Goal: Find specific page/section: Find specific page/section

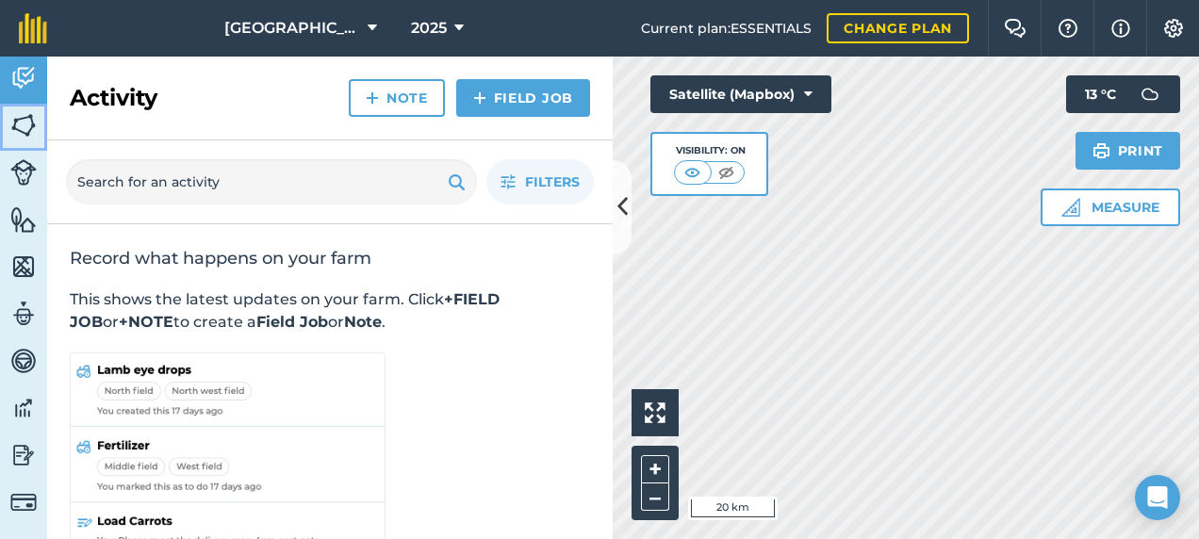
click at [32, 117] on img at bounding box center [23, 125] width 26 height 28
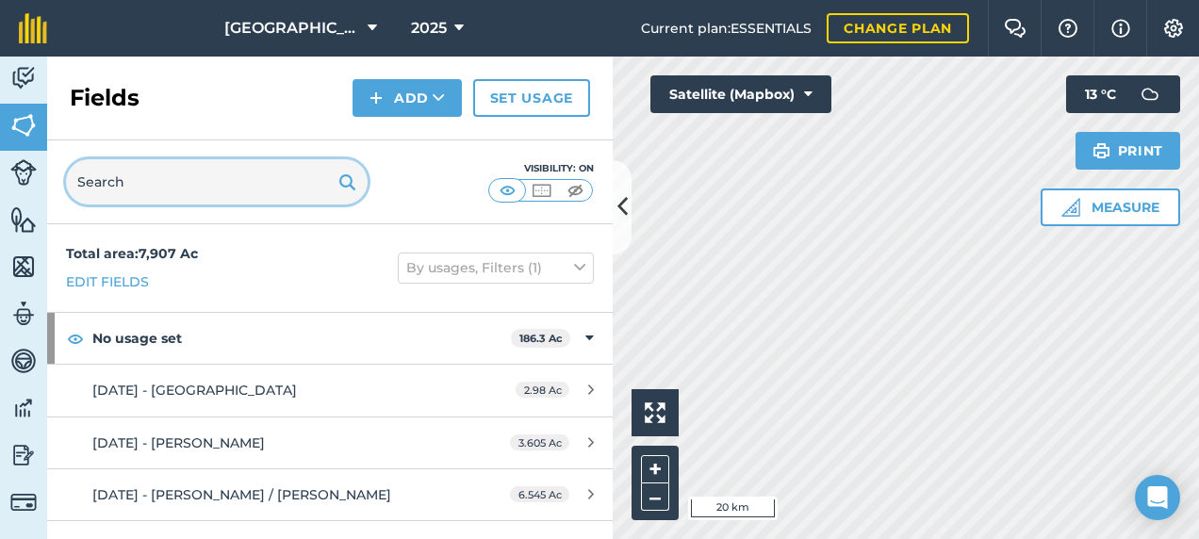
click at [168, 163] on input "text" at bounding box center [217, 181] width 302 height 45
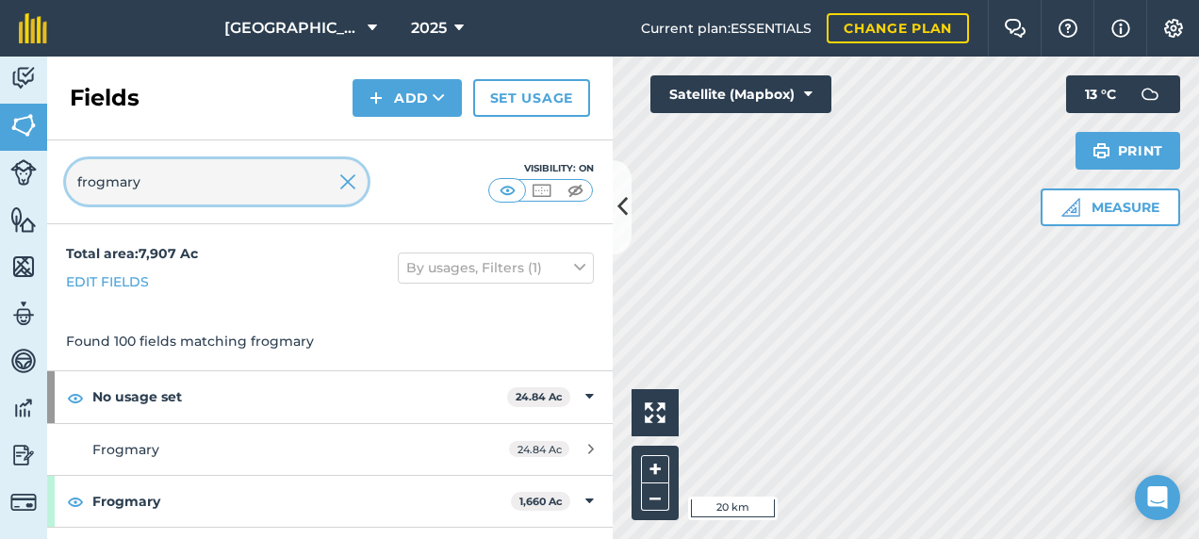
type input "frogmary"
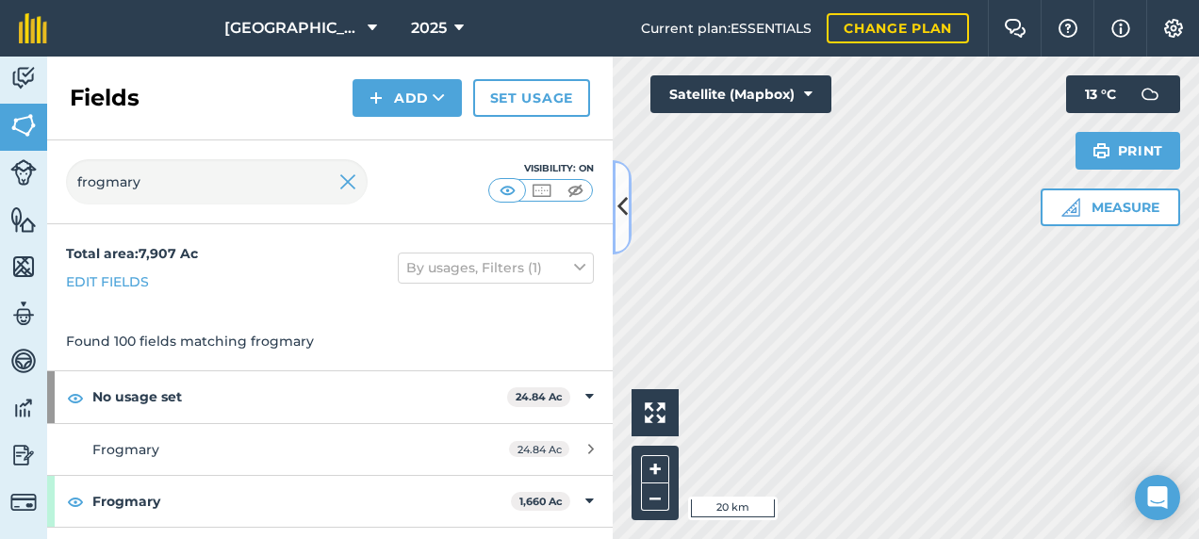
click at [627, 207] on icon at bounding box center [622, 206] width 10 height 33
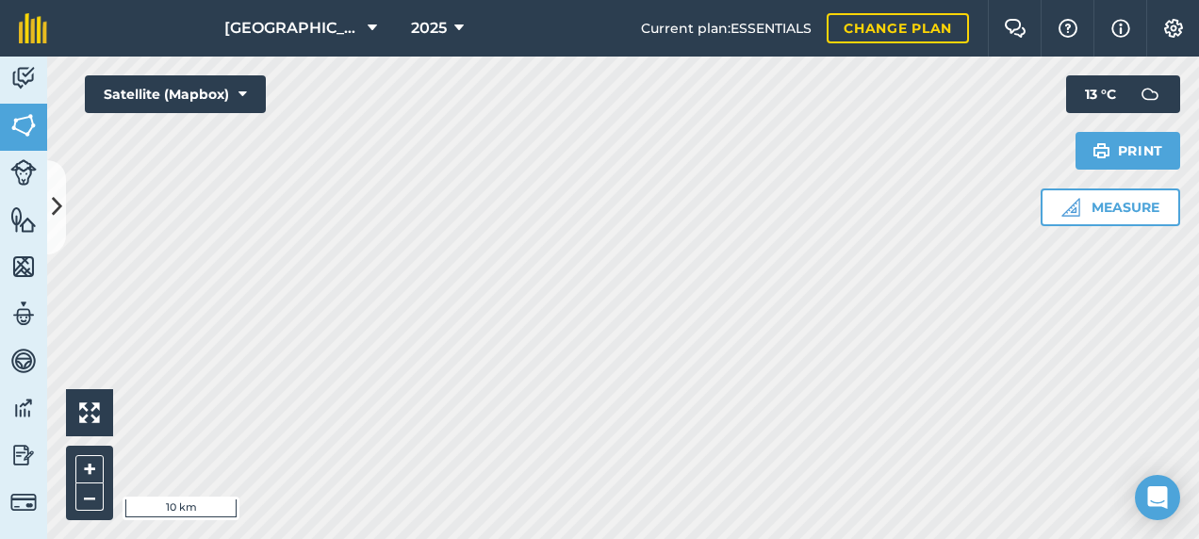
click at [552, 537] on html "Footlands Farm 2025 Current plan : ESSENTIALS Change plan Farm Chat Help Info S…" at bounding box center [599, 269] width 1199 height 539
click at [551, 537] on html "Footlands Farm 2025 Current plan : ESSENTIALS Change plan Farm Chat Help Info S…" at bounding box center [599, 269] width 1199 height 539
